Goal: Use online tool/utility: Utilize a website feature to perform a specific function

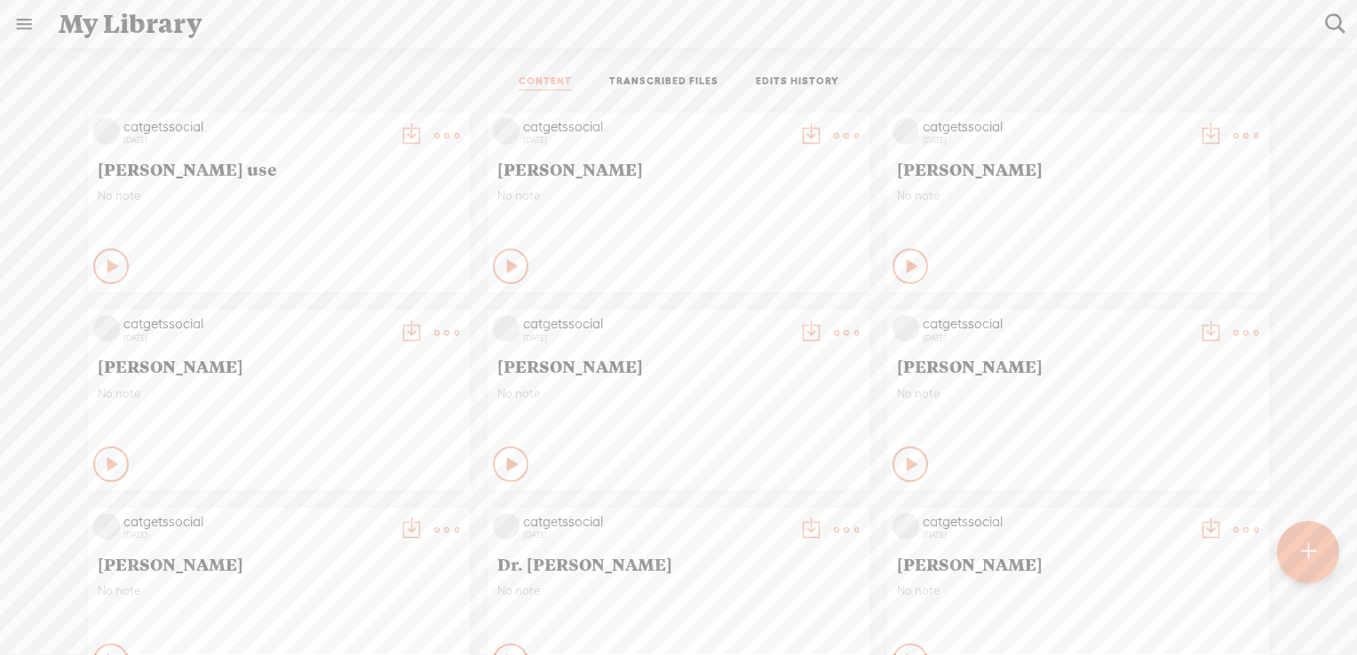
click at [1304, 553] on t at bounding box center [1307, 551] width 15 height 39
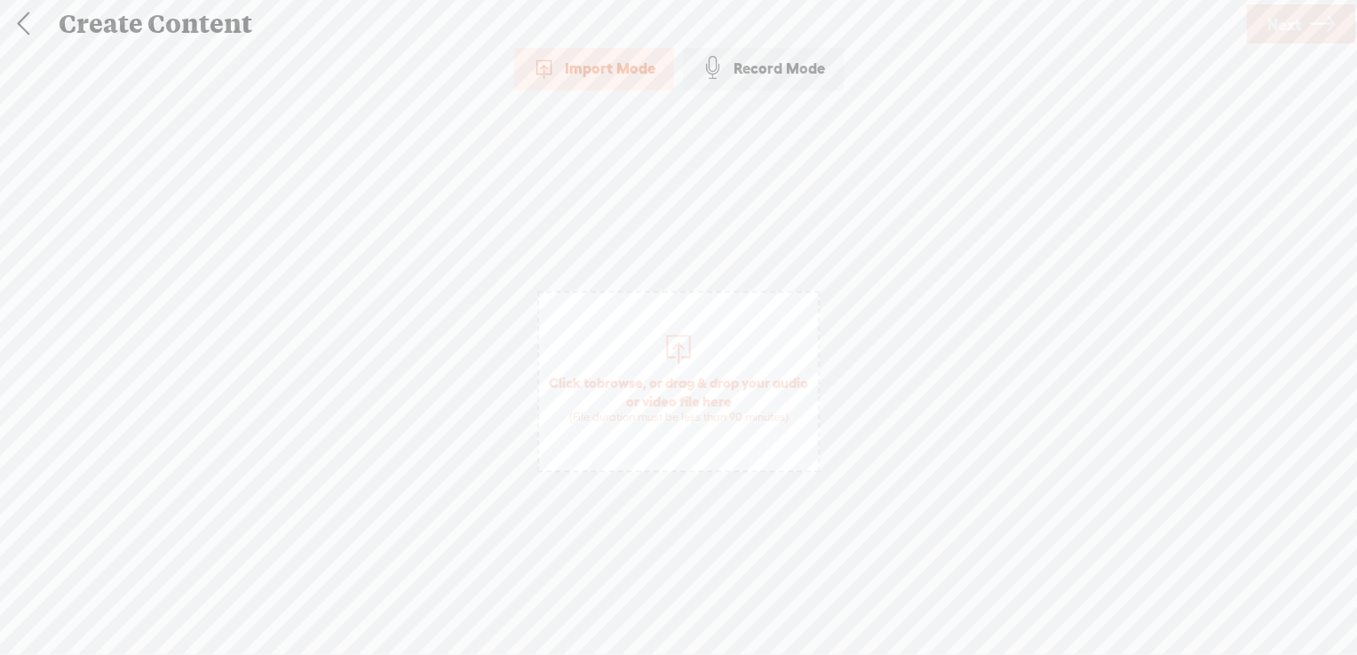
click at [658, 373] on span "Click to browse , or drag & drop your audio or video file here (File duration m…" at bounding box center [678, 399] width 279 height 68
click at [1275, 22] on span "Next" at bounding box center [1284, 24] width 34 height 45
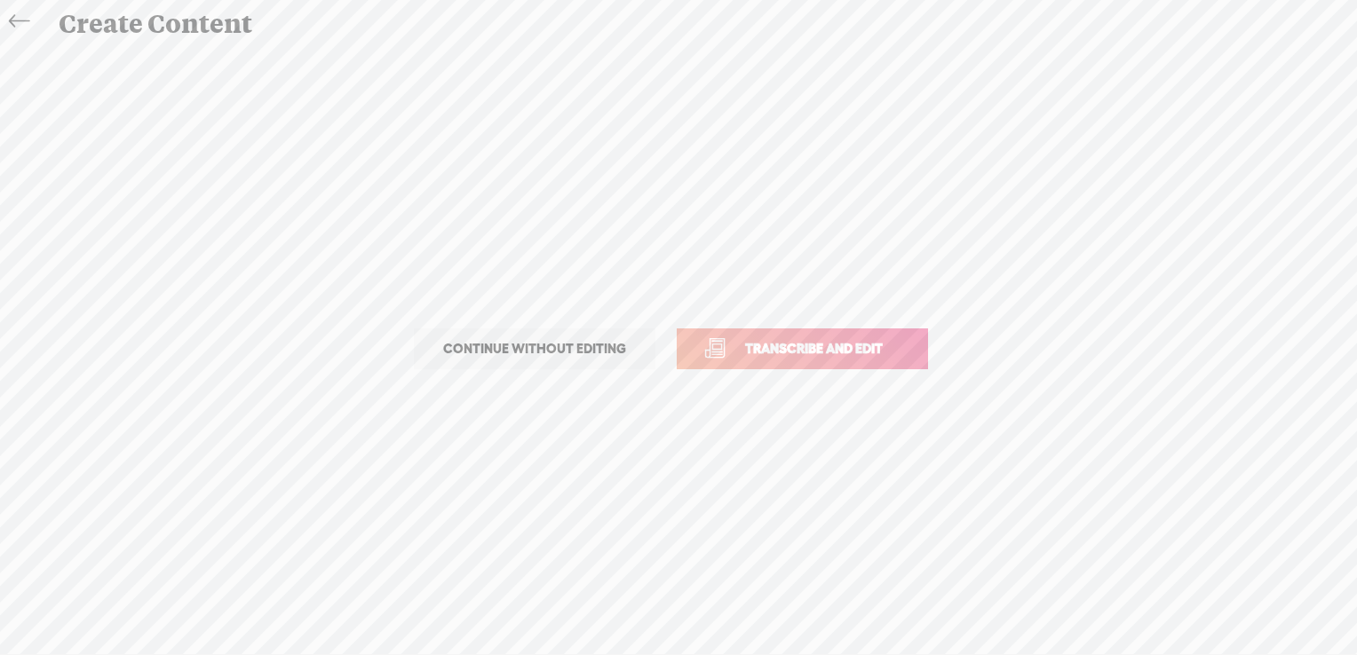
click at [813, 346] on span "Transcribe and edit" at bounding box center [813, 348] width 175 height 20
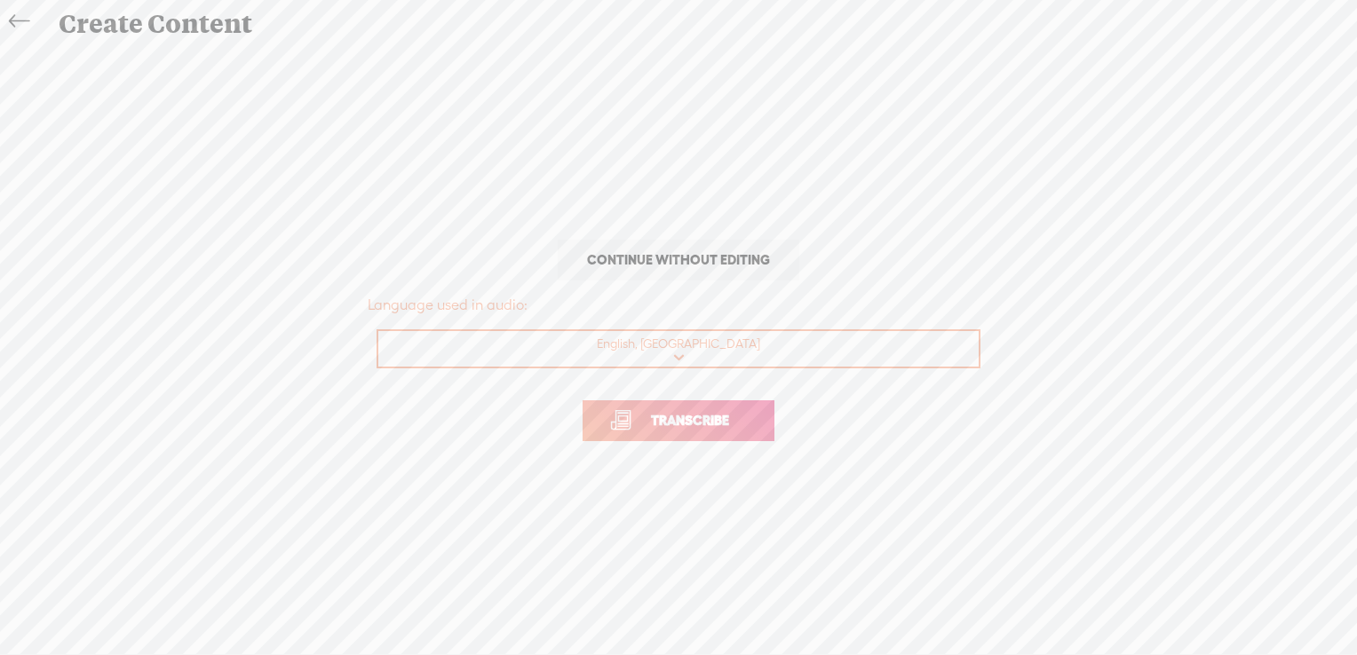
click at [705, 416] on span "Transcribe" at bounding box center [689, 420] width 115 height 20
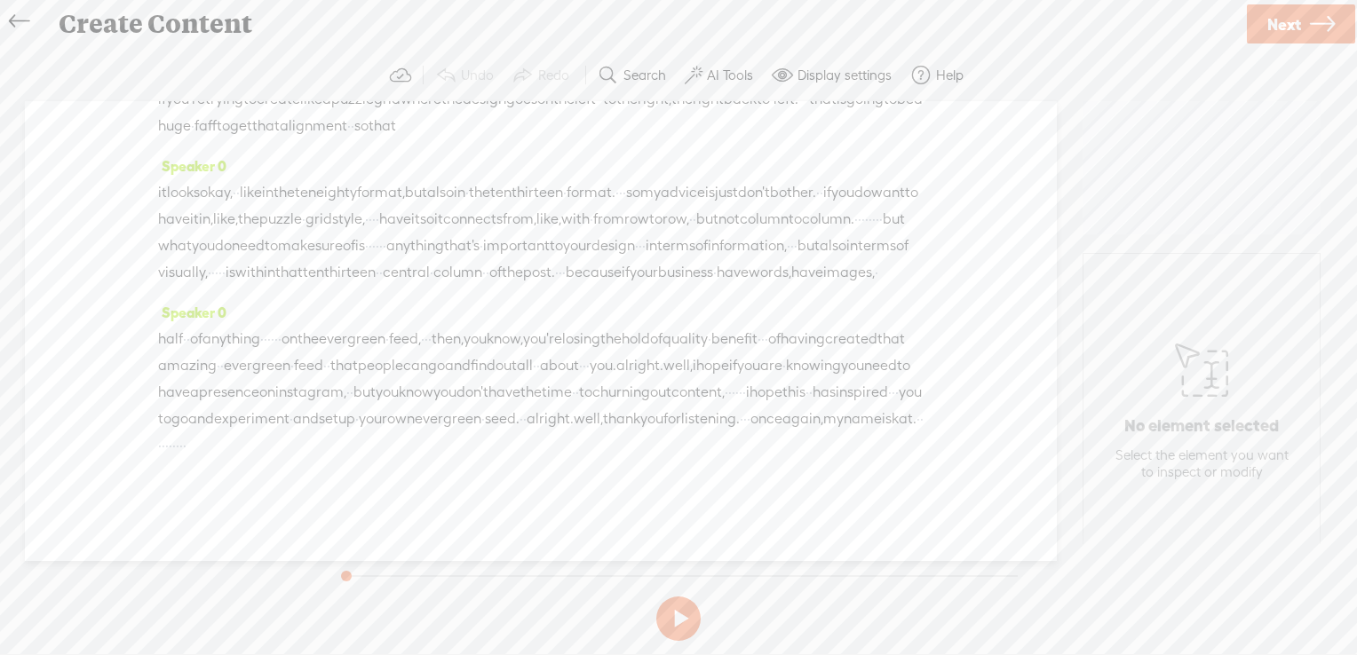
scroll to position [5572, 0]
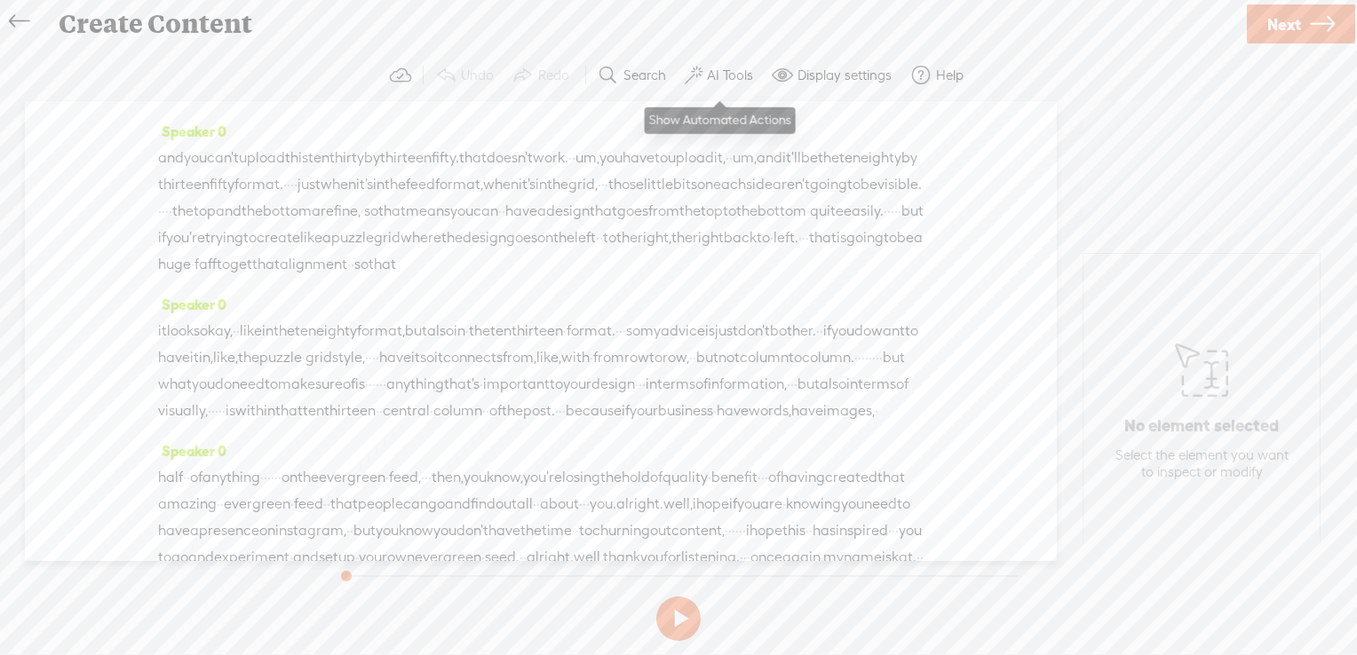
click at [741, 79] on label "AI Tools" at bounding box center [730, 76] width 46 height 18
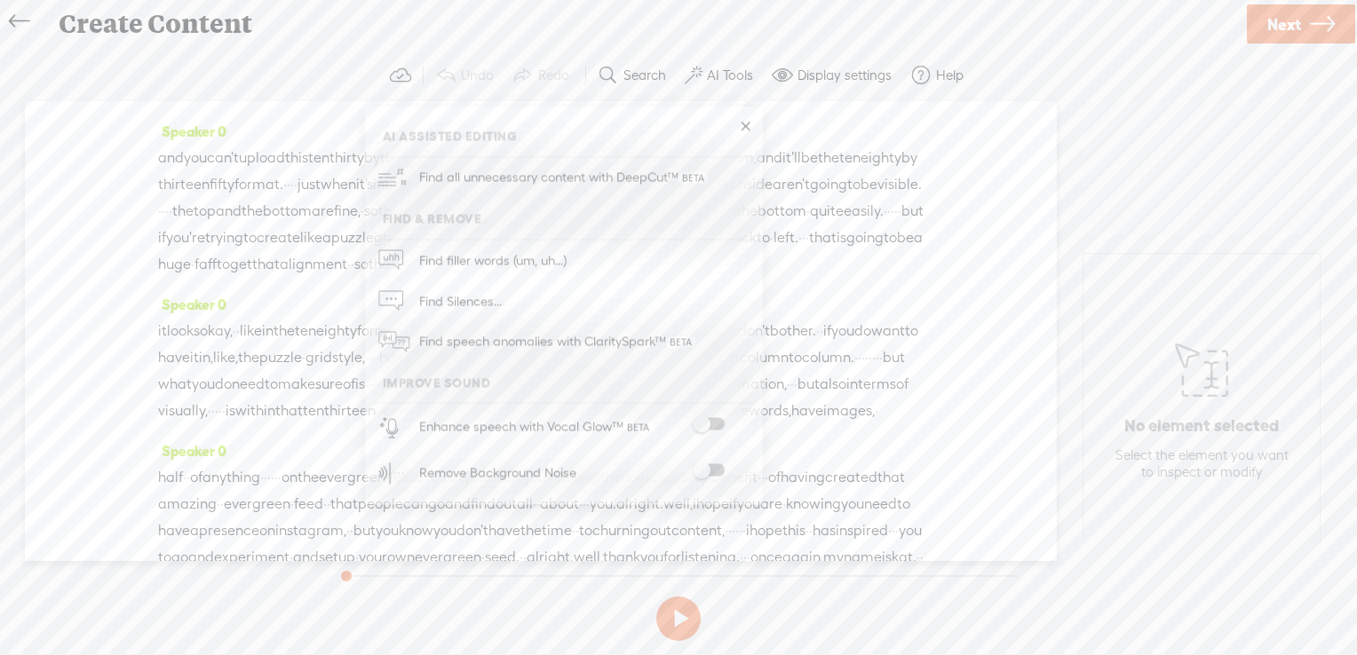
click at [706, 428] on span at bounding box center [709, 424] width 32 height 12
click at [714, 471] on span at bounding box center [709, 470] width 32 height 12
